Goal: Contribute content: Contribute content

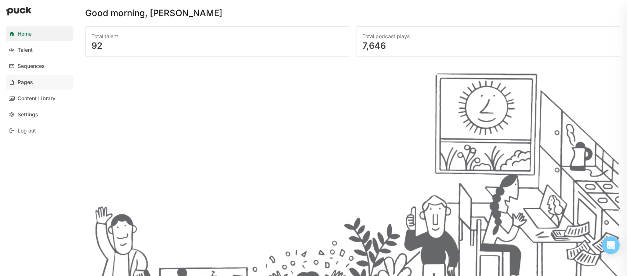
click at [33, 80] on link "Pages" at bounding box center [40, 82] width 68 height 15
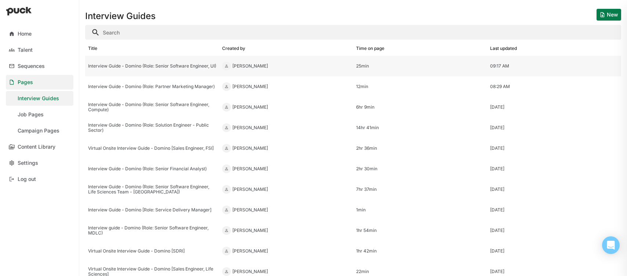
click at [188, 63] on div "Interview Guide - Domino (Role: Senior Software Engineer, UI)" at bounding box center [152, 65] width 128 height 5
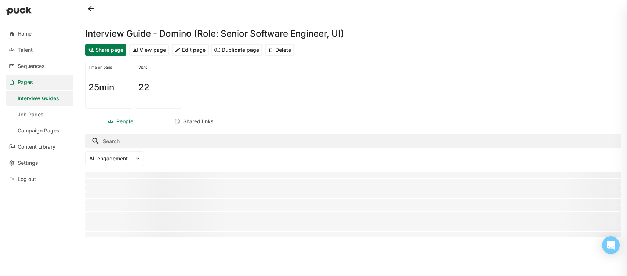
click at [189, 54] on button "Edit page" at bounding box center [190, 50] width 37 height 12
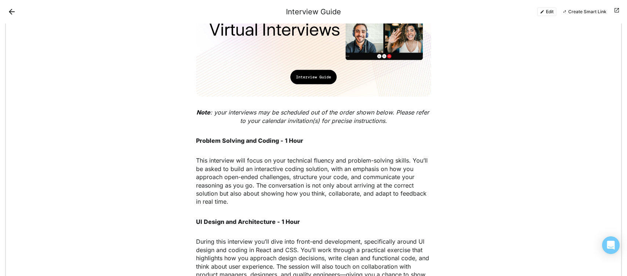
scroll to position [243, 0]
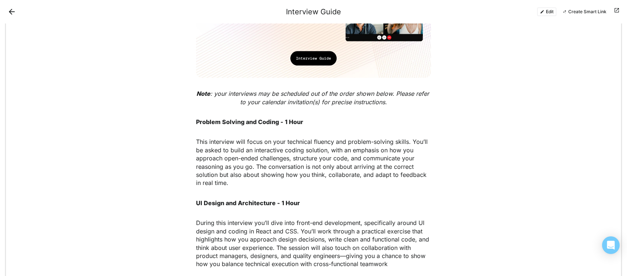
click at [547, 14] on button "Edit" at bounding box center [546, 11] width 19 height 9
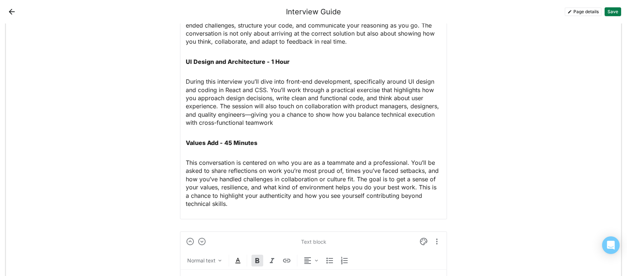
scroll to position [691, 0]
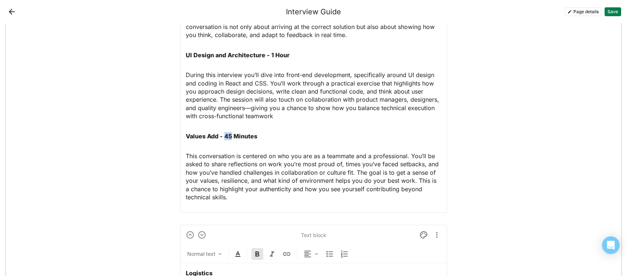
drag, startPoint x: 232, startPoint y: 135, endPoint x: 225, endPoint y: 135, distance: 7.3
click at [225, 135] on strong "Values Add - 45 Minutes" at bounding box center [222, 135] width 72 height 7
click at [610, 10] on button "Save" at bounding box center [612, 11] width 17 height 9
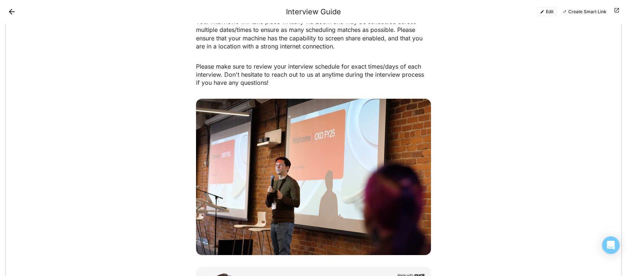
scroll to position [610, 0]
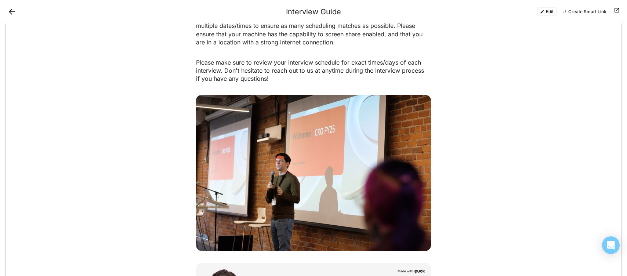
click at [552, 13] on button "Edit" at bounding box center [546, 11] width 19 height 9
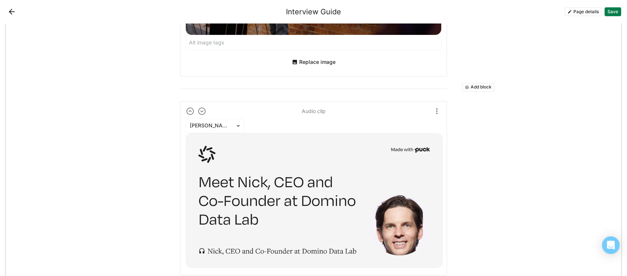
scroll to position [1213, 0]
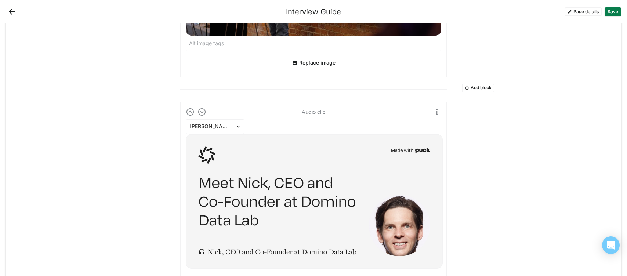
click at [463, 86] on button "Add block" at bounding box center [478, 88] width 33 height 9
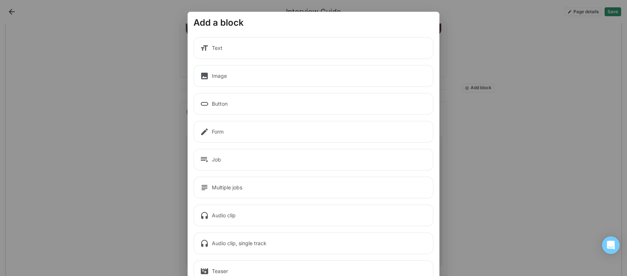
click at [225, 52] on div "Text" at bounding box center [313, 48] width 240 height 22
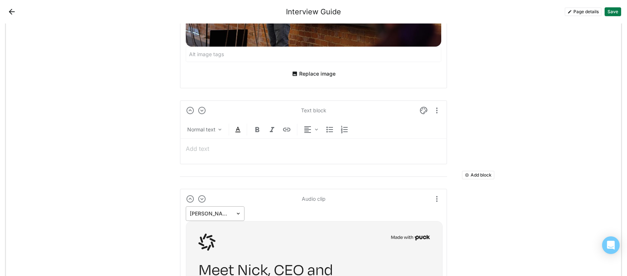
scroll to position [1199, 0]
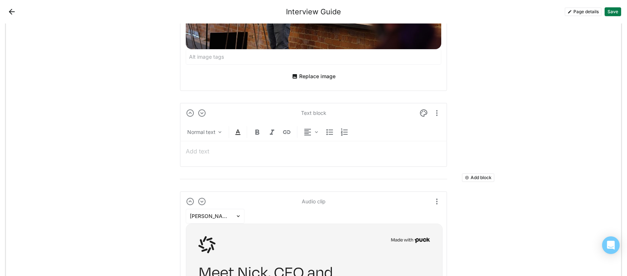
click at [249, 152] on p at bounding box center [313, 151] width 255 height 8
click at [269, 152] on p "Domino Culture: Hear from our team" at bounding box center [313, 151] width 255 height 8
click at [608, 9] on button "Save" at bounding box center [612, 11] width 17 height 9
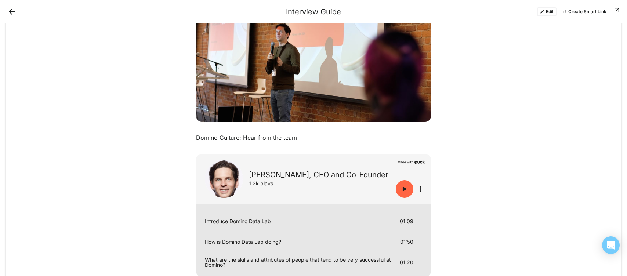
scroll to position [737, 0]
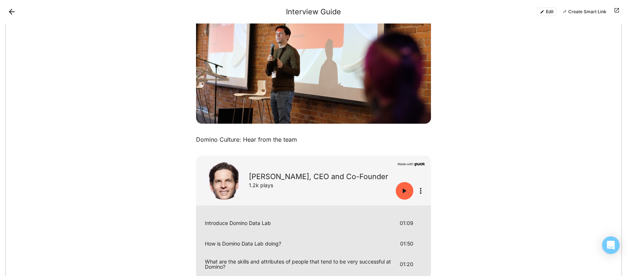
click at [546, 11] on button "Edit" at bounding box center [546, 11] width 19 height 9
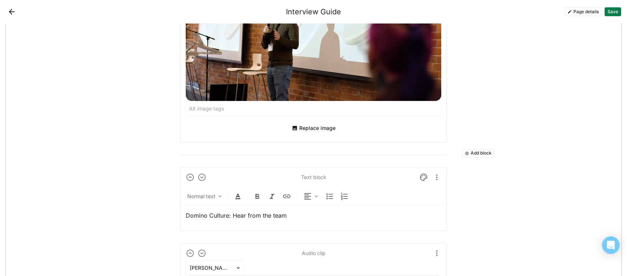
scroll to position [1147, 0]
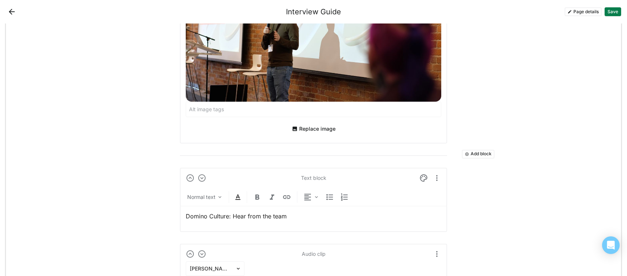
click at [225, 216] on p "Domino Culture: Hear from the team" at bounding box center [313, 216] width 255 height 8
click at [258, 198] on img at bounding box center [257, 197] width 9 height 9
click at [274, 217] on strong "Domino Culture: Hear from the team" at bounding box center [239, 215] width 107 height 7
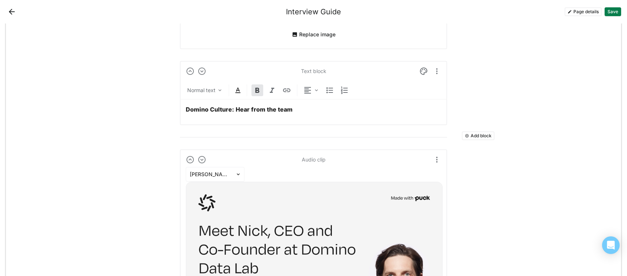
scroll to position [1249, 0]
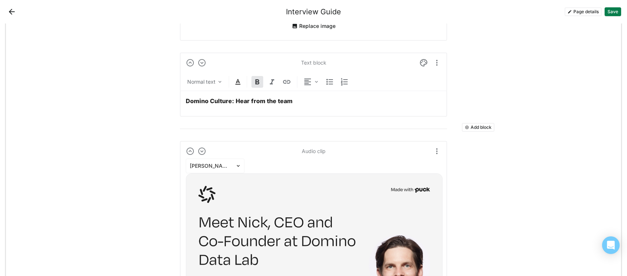
click at [270, 100] on strong "Domino Culture: Hear from the team" at bounding box center [239, 100] width 107 height 7
click at [201, 85] on div "Normal text" at bounding box center [205, 82] width 39 height 10
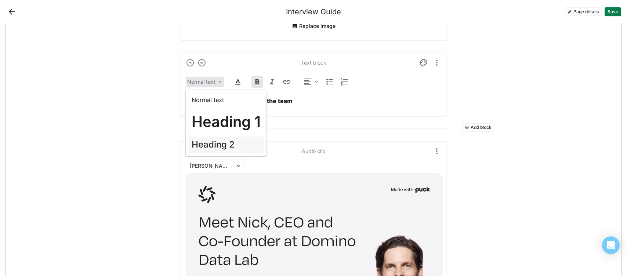
click at [217, 139] on h2 "Heading 2" at bounding box center [213, 144] width 43 height 11
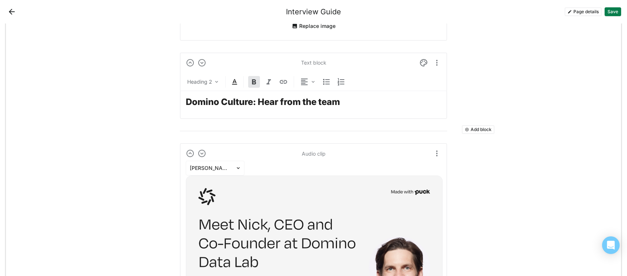
click at [535, 106] on div "Add block Text block Heading 1 Interviewing at Domino Add block Link block Role…" at bounding box center [313, 54] width 615 height 2559
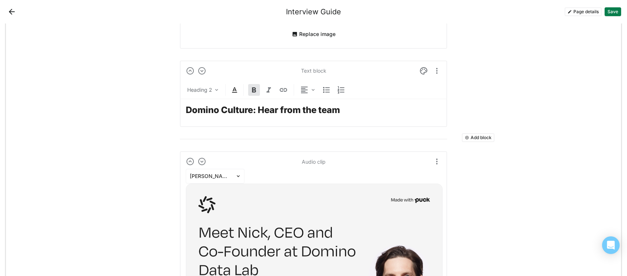
click at [280, 108] on strong "Domino Culture: Hear from the team" at bounding box center [263, 110] width 154 height 11
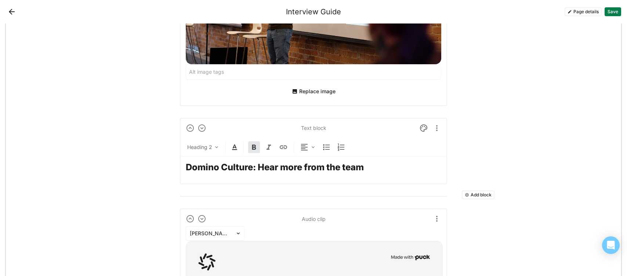
scroll to position [1176, 0]
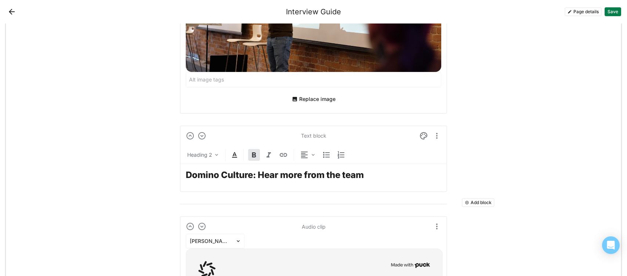
click at [616, 9] on button "Save" at bounding box center [612, 11] width 17 height 9
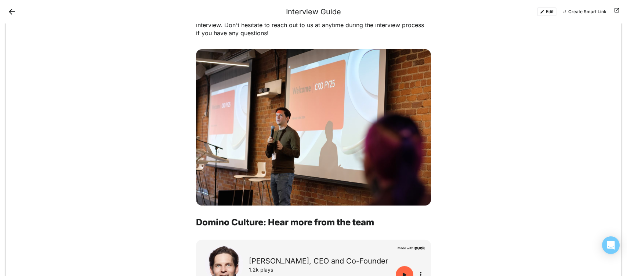
scroll to position [623, 0]
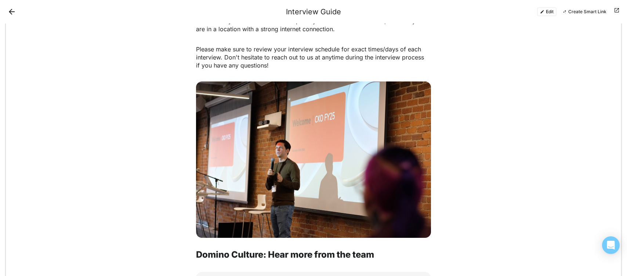
click at [546, 14] on button "Edit" at bounding box center [546, 11] width 19 height 9
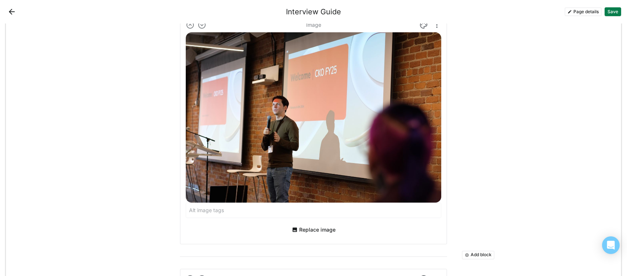
scroll to position [1032, 0]
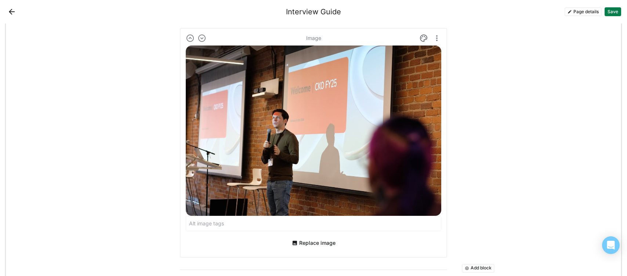
click at [212, 224] on input at bounding box center [313, 223] width 255 height 15
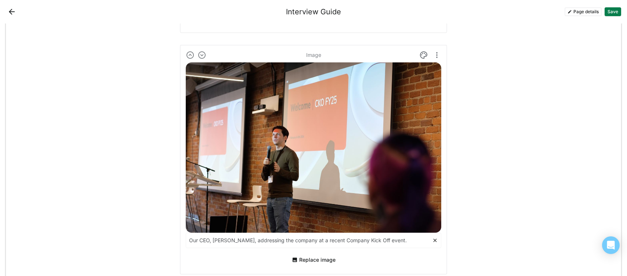
scroll to position [1016, 0]
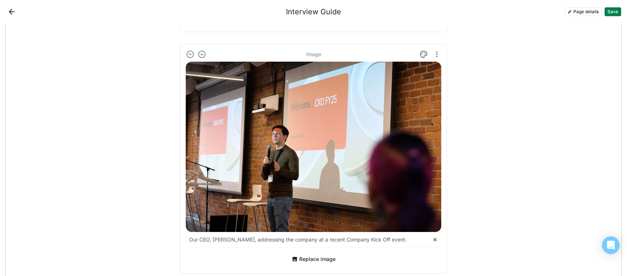
type input "Our CEO, [PERSON_NAME], addressing the company at a recent Company Kick Off eve…"
click at [617, 12] on button "Save" at bounding box center [612, 11] width 17 height 9
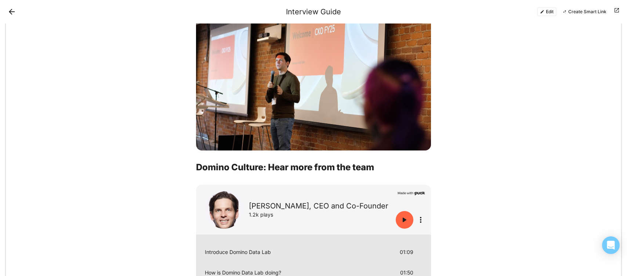
scroll to position [692, 0]
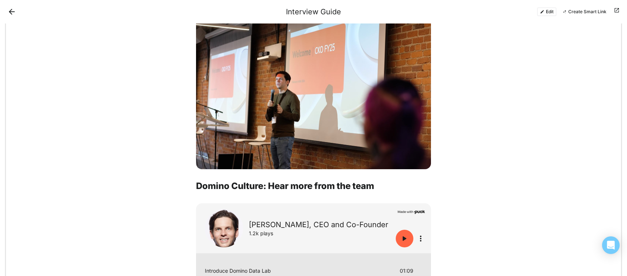
click at [548, 10] on button "Edit" at bounding box center [546, 11] width 19 height 9
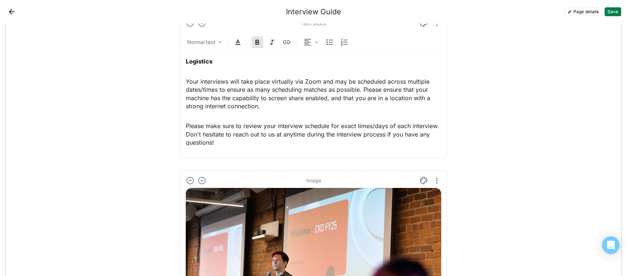
scroll to position [883, 0]
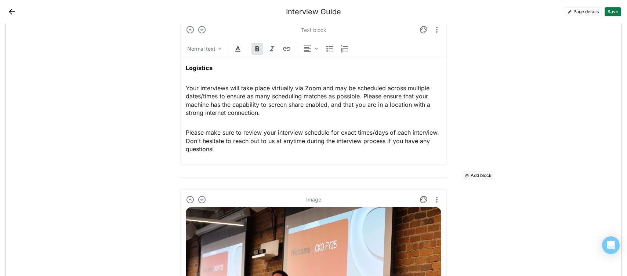
click at [480, 172] on button "Add block" at bounding box center [478, 175] width 33 height 9
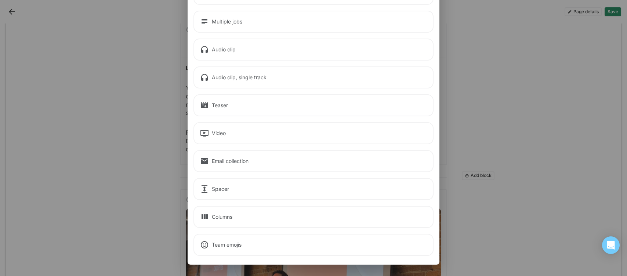
scroll to position [166, 0]
click at [224, 192] on div "Spacer" at bounding box center [313, 189] width 240 height 22
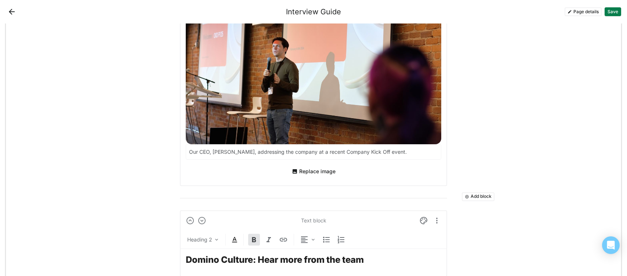
scroll to position [1152, 0]
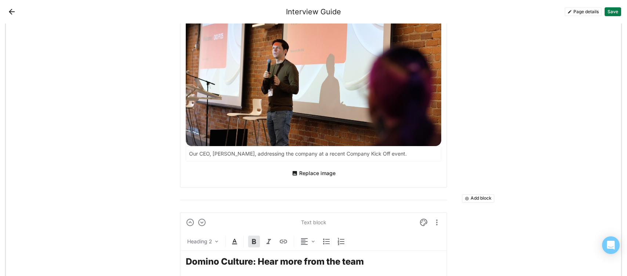
click at [618, 11] on button "Save" at bounding box center [612, 11] width 17 height 9
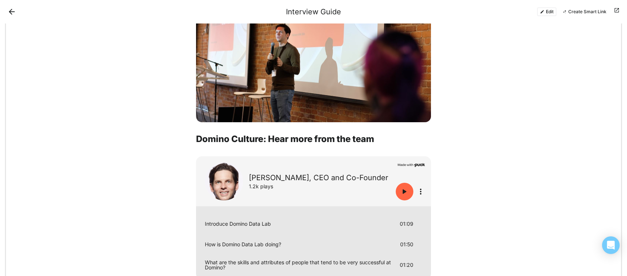
scroll to position [773, 0]
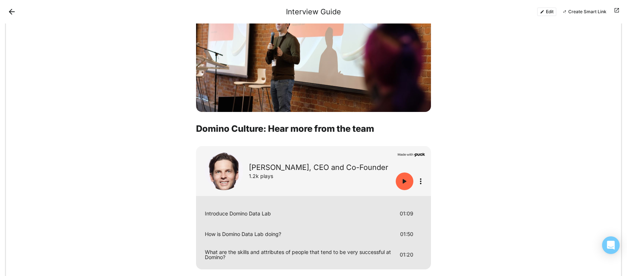
click at [541, 11] on button "Edit" at bounding box center [546, 11] width 19 height 9
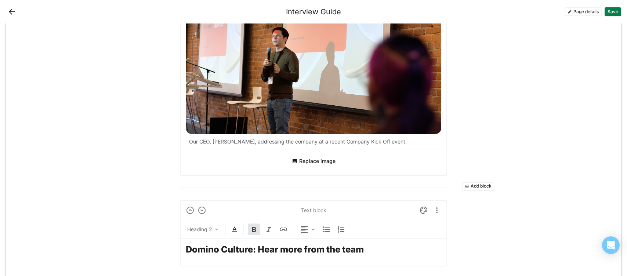
scroll to position [1170, 0]
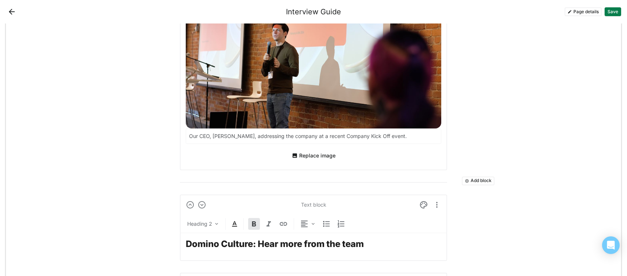
click at [241, 244] on strong "Domino Culture: Hear more from the team" at bounding box center [275, 243] width 178 height 11
click at [310, 222] on img at bounding box center [313, 224] width 6 height 6
click at [315, 263] on div "Center" at bounding box center [316, 260] width 31 height 15
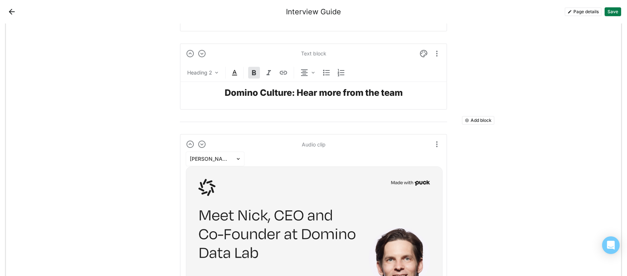
scroll to position [1310, 0]
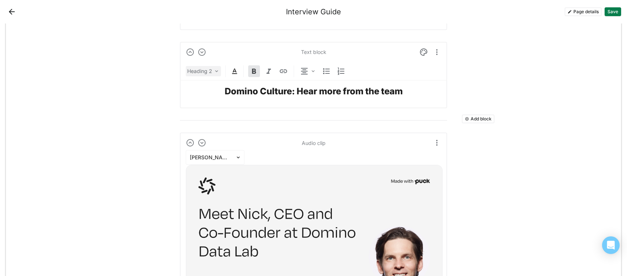
click at [209, 71] on div "Heading 2" at bounding box center [199, 71] width 25 height 7
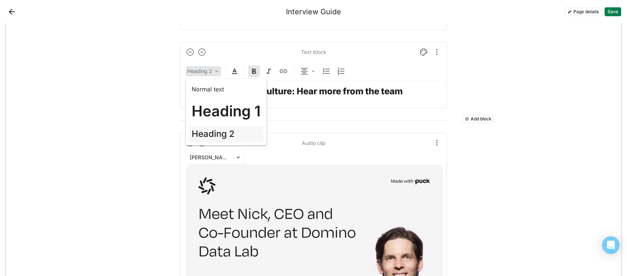
click at [218, 134] on h2 "Heading 2" at bounding box center [213, 134] width 43 height 11
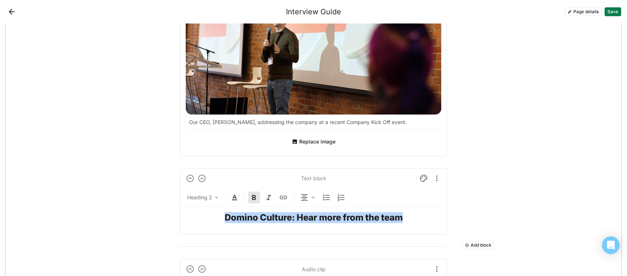
scroll to position [1182, 0]
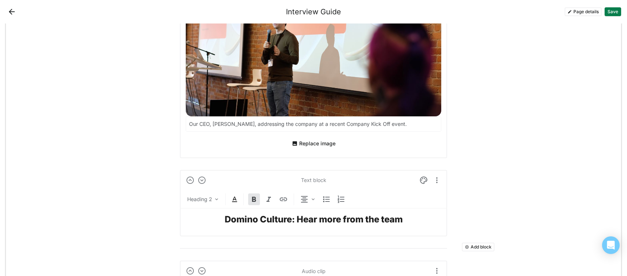
click at [331, 223] on strong "Domino Culture: Hear more from the team" at bounding box center [314, 219] width 178 height 11
click at [309, 218] on strong "Domino Culture: Hear from the team" at bounding box center [313, 219] width 154 height 11
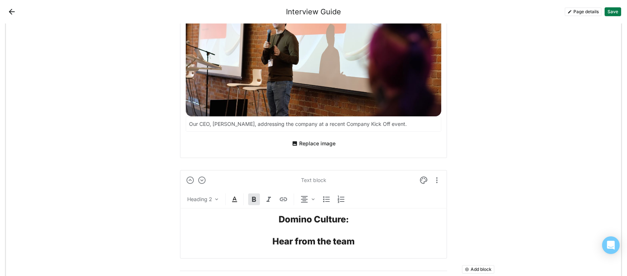
click at [298, 232] on div "Domino Culture: Hear from the team" at bounding box center [313, 230] width 255 height 45
click at [331, 224] on strong "Domino Culture:" at bounding box center [313, 219] width 70 height 11
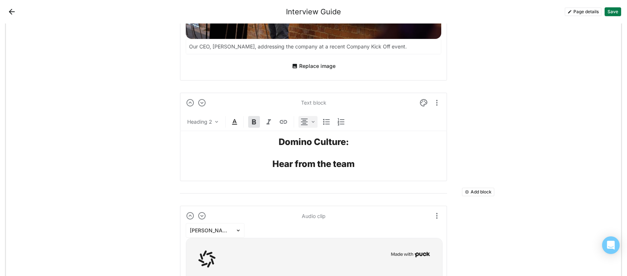
scroll to position [1259, 0]
click at [270, 159] on h2 "Hear from the team" at bounding box center [313, 164] width 255 height 11
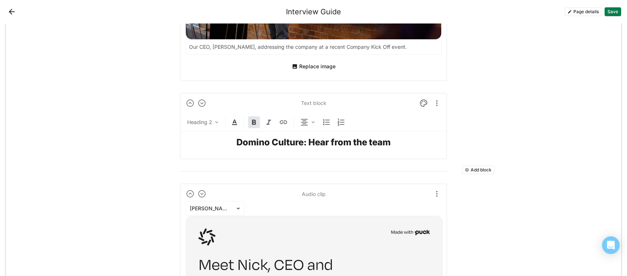
click at [617, 12] on button "Save" at bounding box center [612, 11] width 17 height 9
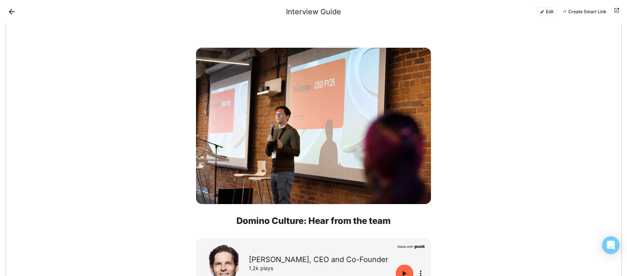
scroll to position [683, 0]
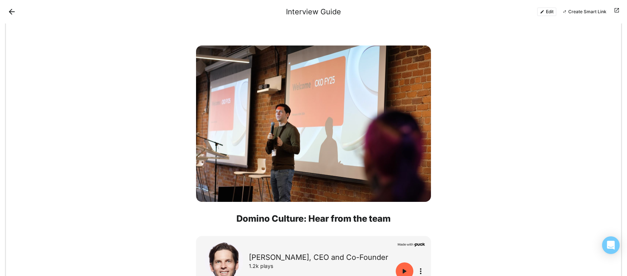
click at [548, 11] on button "Edit" at bounding box center [546, 11] width 19 height 9
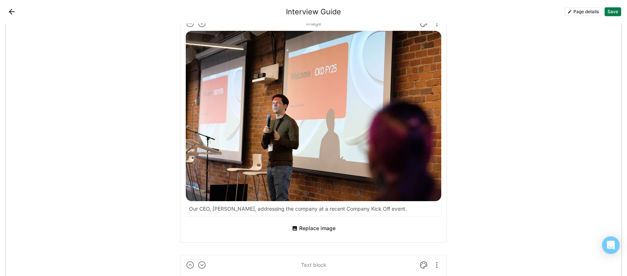
scroll to position [1123, 0]
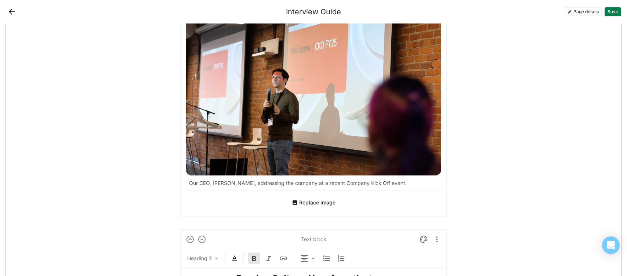
click at [339, 181] on input "Our CEO, [PERSON_NAME], addressing the company at a recent Company Kick Off eve…" at bounding box center [313, 183] width 255 height 15
click at [339, 181] on input "Our CEO, [PERSON_NAME], addressing the company at a recent Company Kick Off eve…" at bounding box center [309, 183] width 246 height 15
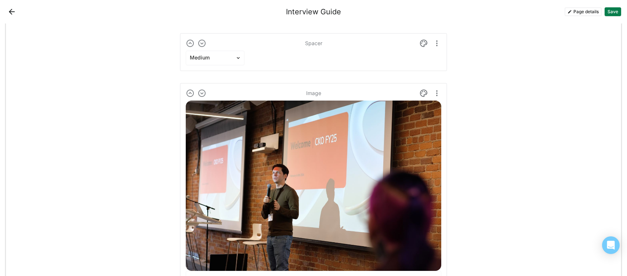
scroll to position [1023, 0]
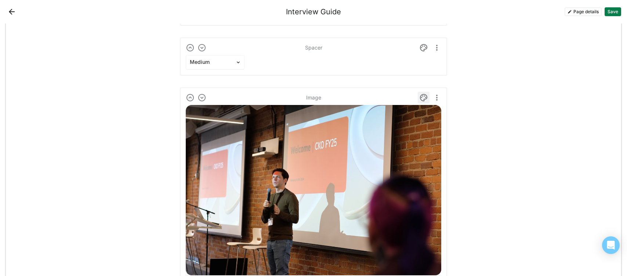
click at [423, 97] on img at bounding box center [423, 97] width 9 height 9
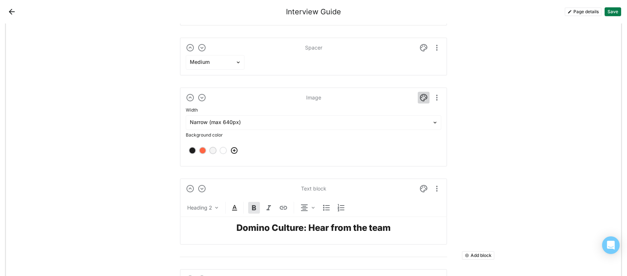
click at [423, 97] on img at bounding box center [423, 97] width 9 height 9
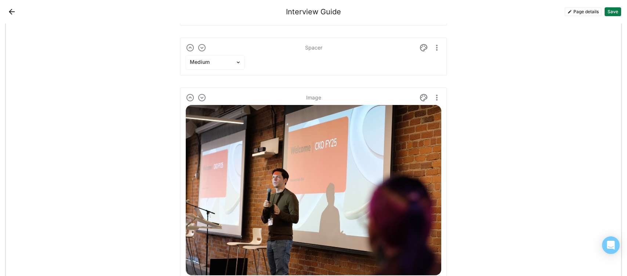
click at [434, 101] on img "More options" at bounding box center [436, 97] width 9 height 9
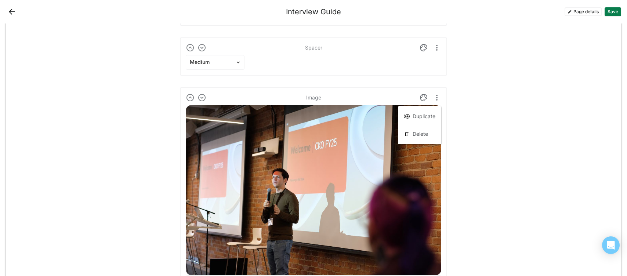
click at [440, 97] on img "More options" at bounding box center [436, 97] width 9 height 9
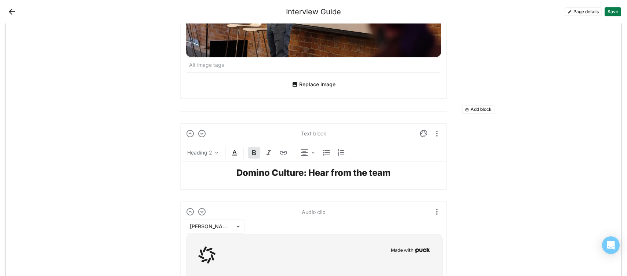
scroll to position [1242, 0]
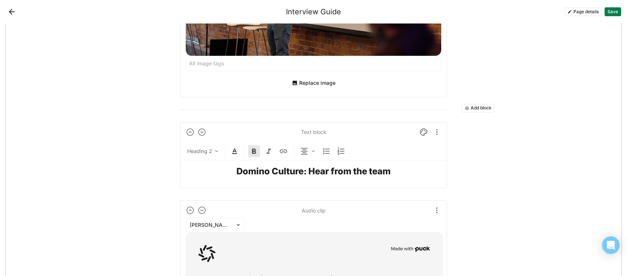
click at [487, 104] on button "Add block" at bounding box center [478, 108] width 33 height 9
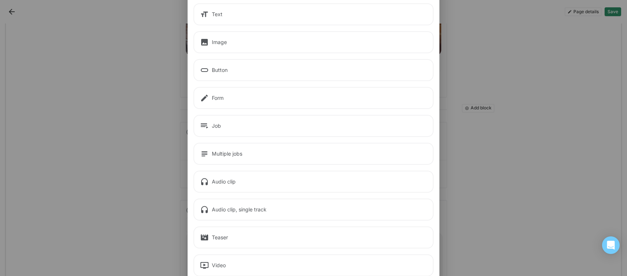
scroll to position [0, 0]
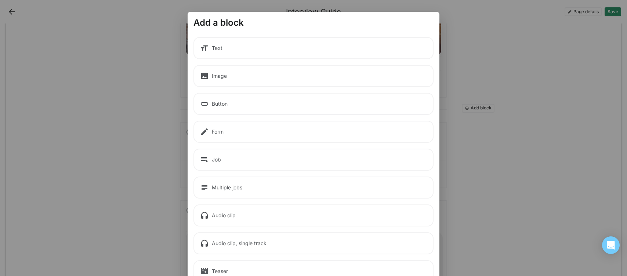
click at [223, 51] on div "Text" at bounding box center [313, 48] width 240 height 22
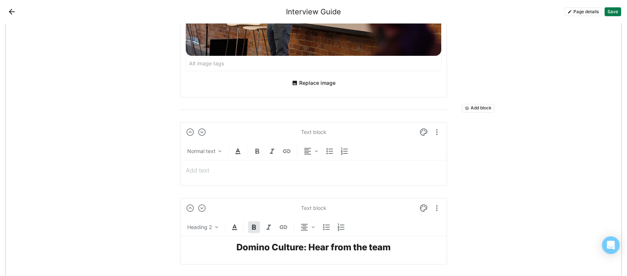
click at [309, 131] on div "Text block" at bounding box center [313, 132] width 25 height 6
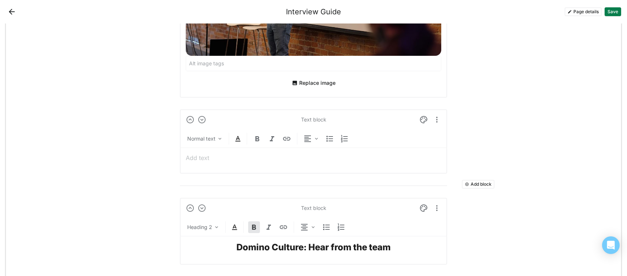
click at [226, 158] on p at bounding box center [313, 158] width 255 height 8
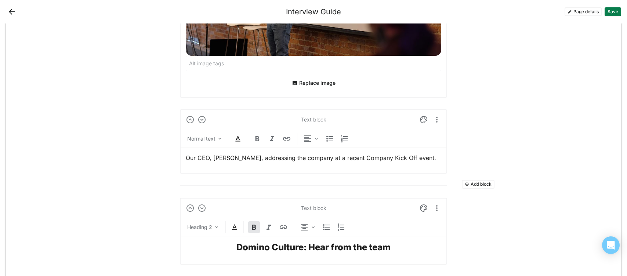
scroll to position [1242, 0]
click at [261, 159] on p "Our CEO, [PERSON_NAME], addressing the company at a recent Company Kick Off eve…" at bounding box center [313, 158] width 255 height 8
click at [295, 160] on p "Our CEO, [PERSON_NAME], welcoming the company at a recent Company Kick Off even…" at bounding box center [313, 158] width 255 height 8
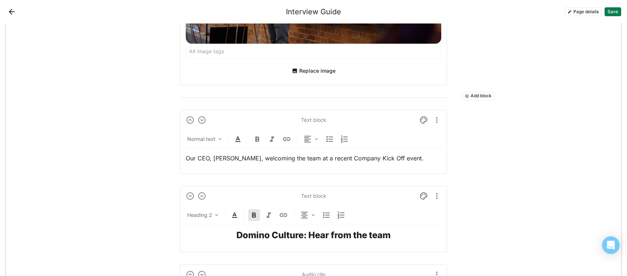
scroll to position [1255, 0]
click at [612, 12] on button "Save" at bounding box center [612, 11] width 17 height 9
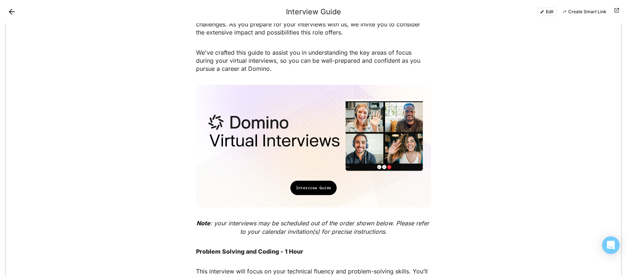
scroll to position [0, 0]
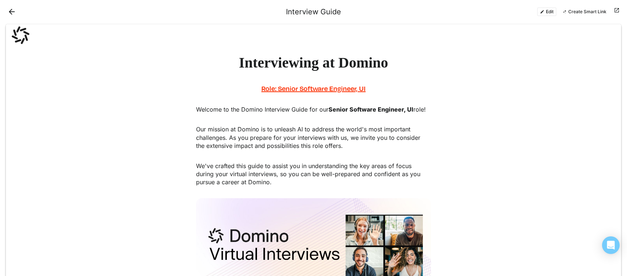
click at [550, 11] on button "Edit" at bounding box center [546, 11] width 19 height 9
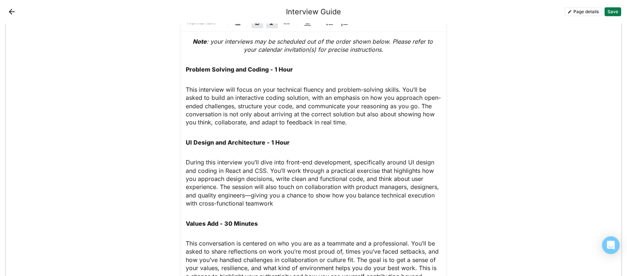
scroll to position [637, 0]
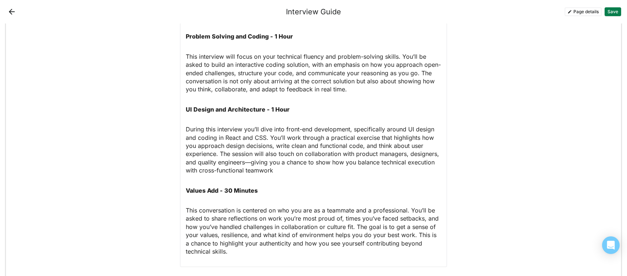
click at [615, 10] on button "Save" at bounding box center [612, 11] width 17 height 9
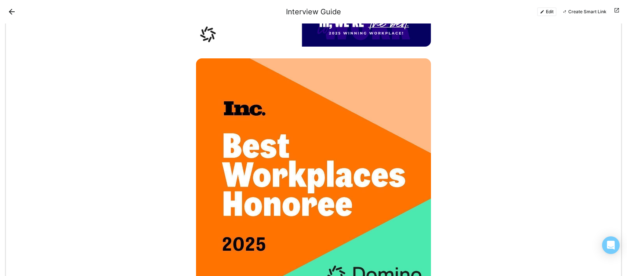
scroll to position [1477, 0]
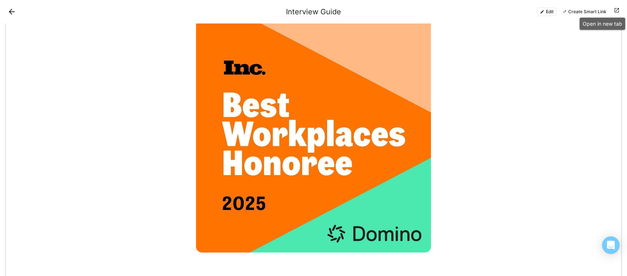
click at [614, 12] on button at bounding box center [616, 11] width 9 height 9
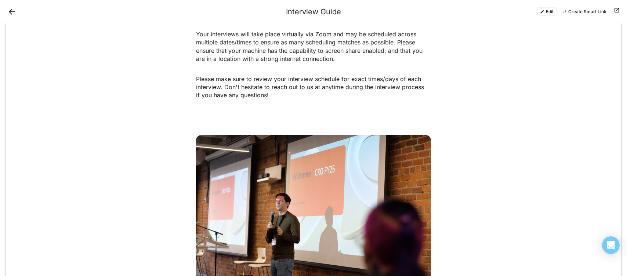
scroll to position [269, 0]
